Goal: Book appointment/travel/reservation

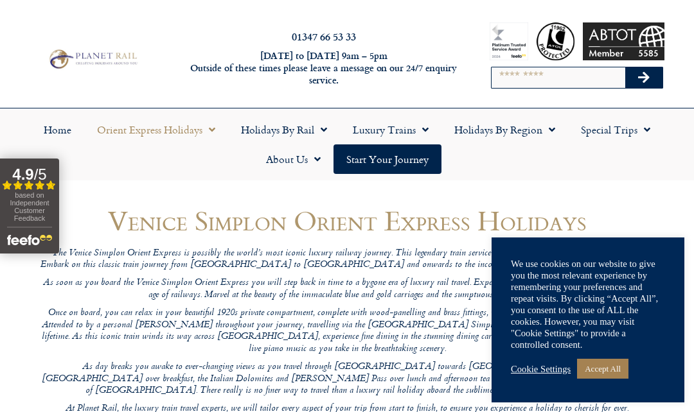
click at [628, 371] on link "Accept All" at bounding box center [602, 369] width 51 height 20
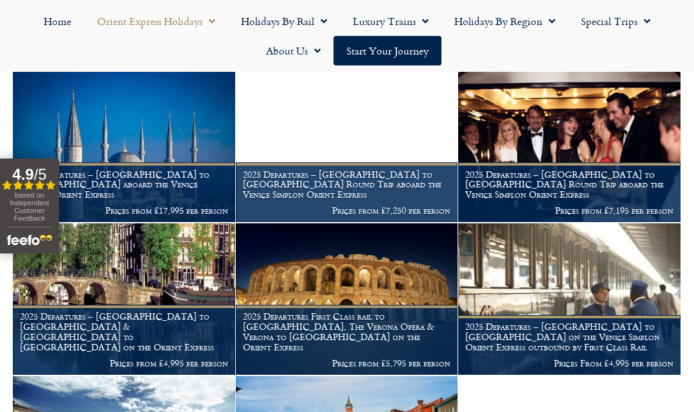
scroll to position [1167, 0]
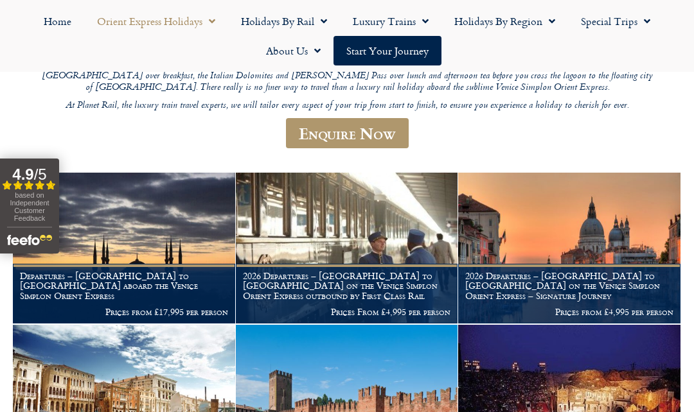
scroll to position [326, 0]
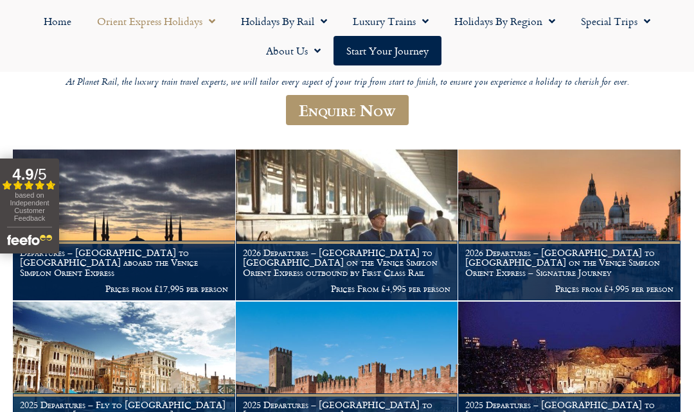
click at [663, 284] on link "2026 Departures – London to Venice on the Venice Simplon Orient Express – Signa…" at bounding box center [569, 226] width 223 height 152
click at [643, 227] on img at bounding box center [569, 226] width 222 height 152
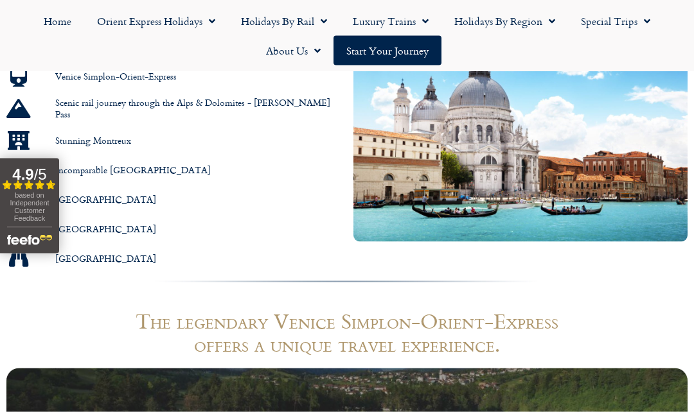
scroll to position [911, 0]
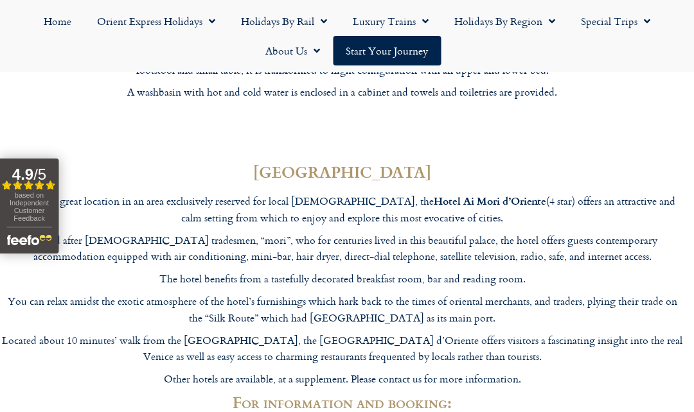
scroll to position [4110, 4]
